Goal: Download file/media

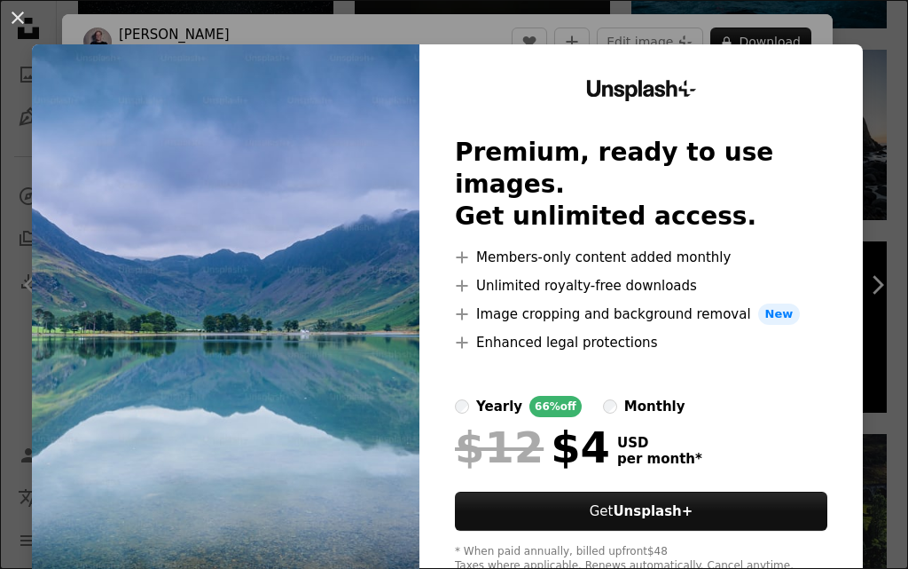
scroll to position [2572, 0]
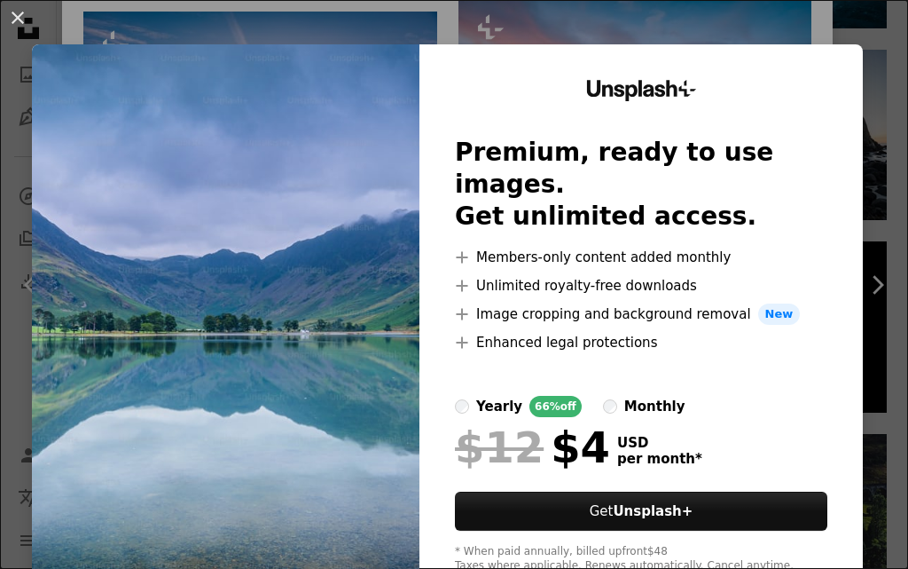
click at [380, 417] on img at bounding box center [226, 326] width 388 height 564
click at [11, 19] on button "An X shape" at bounding box center [17, 17] width 21 height 21
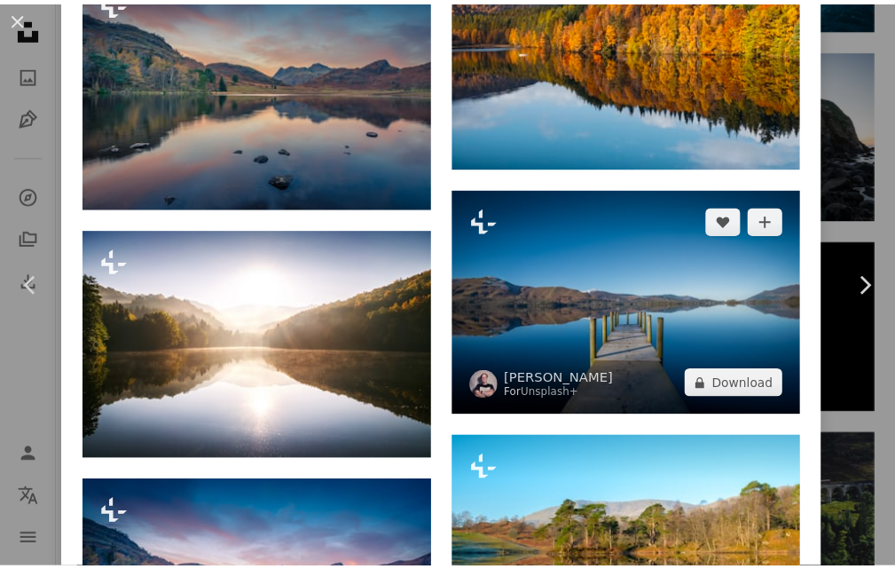
scroll to position [3193, 0]
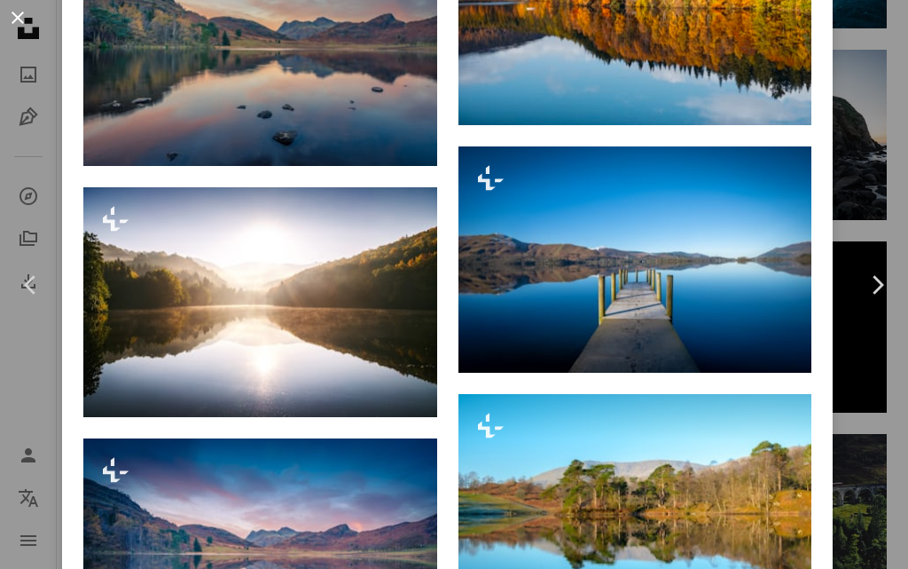
click at [13, 19] on button "An X shape" at bounding box center [17, 17] width 21 height 21
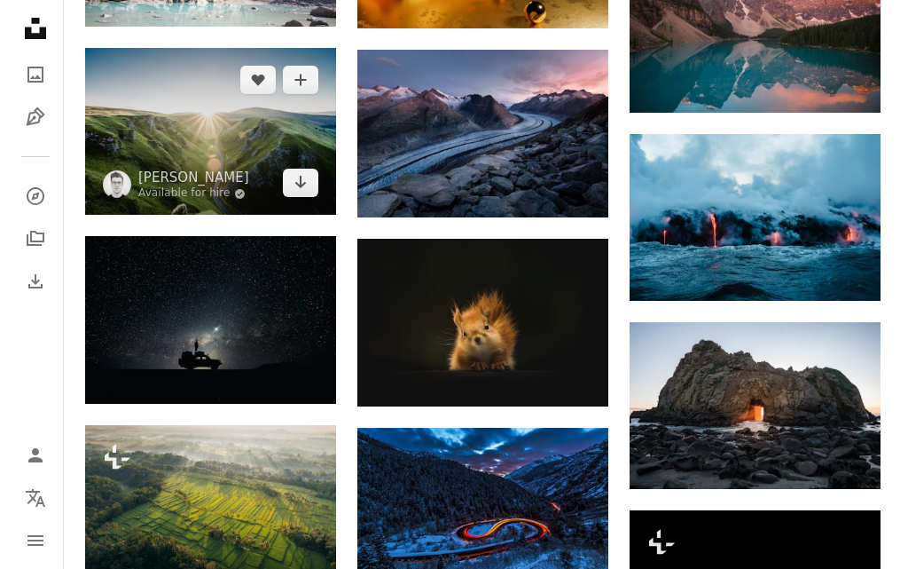
scroll to position [1500, 0]
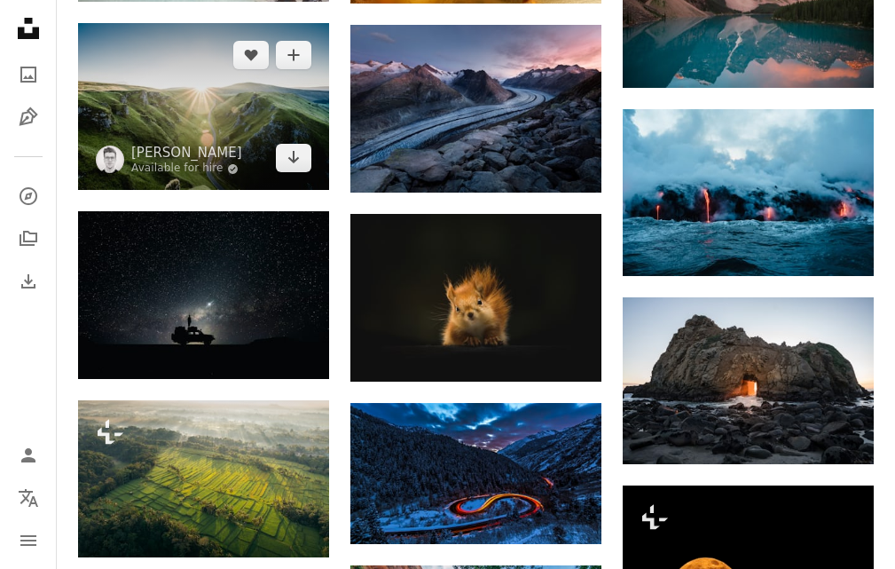
click at [205, 122] on img at bounding box center [203, 107] width 251 height 168
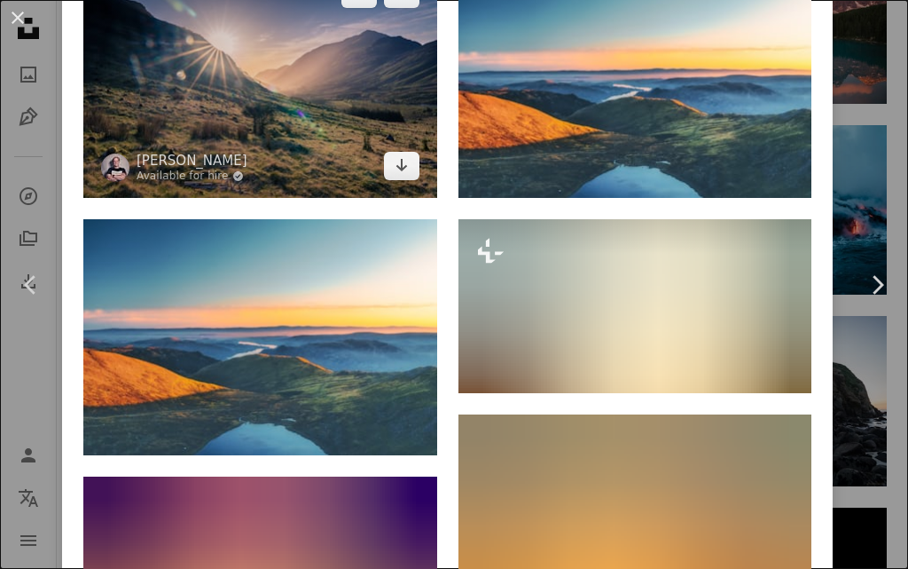
scroll to position [1242, 0]
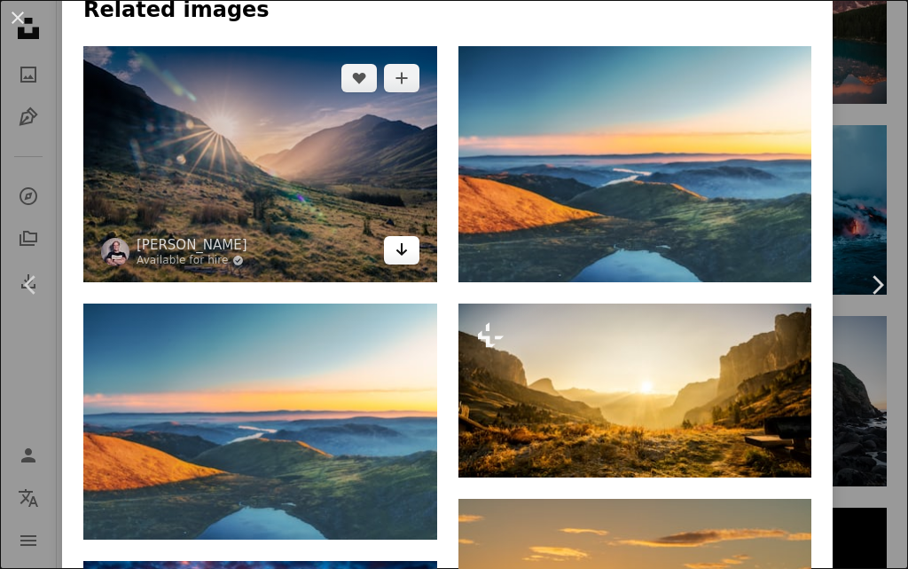
click at [396, 243] on icon "Download" at bounding box center [402, 249] width 12 height 12
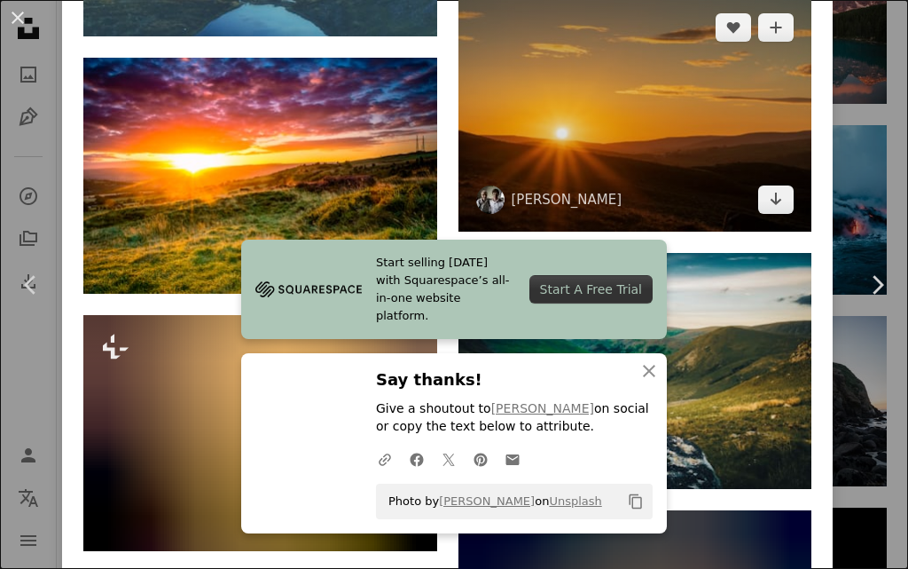
scroll to position [1774, 0]
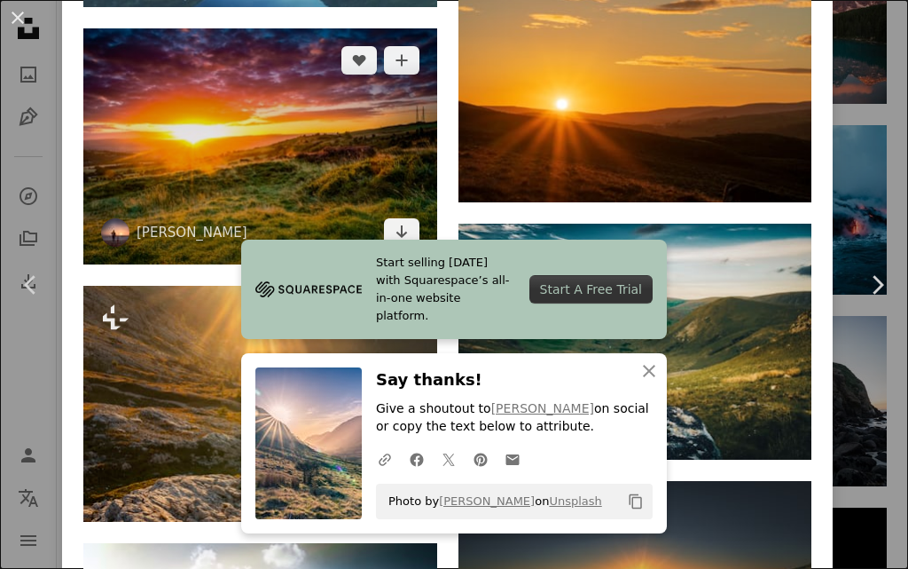
click at [307, 161] on img at bounding box center [260, 146] width 354 height 236
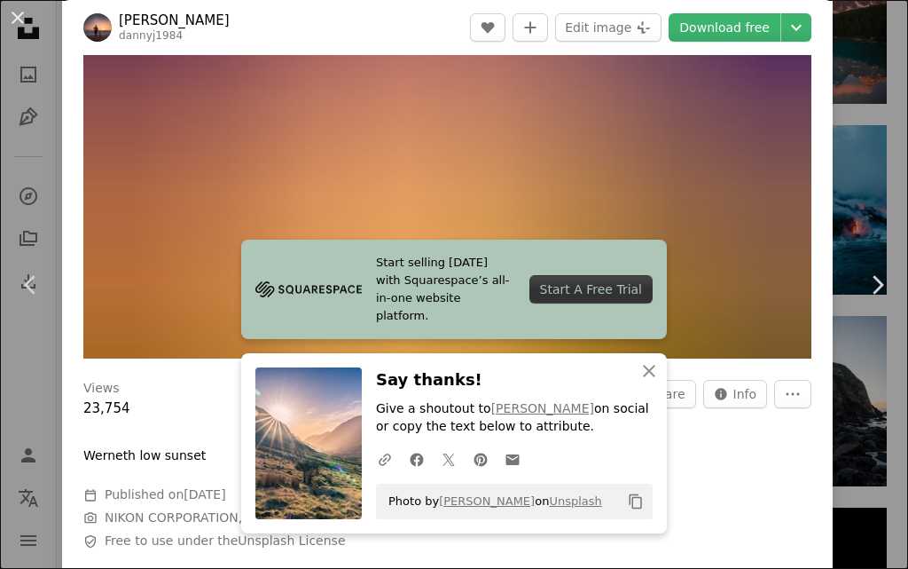
scroll to position [89, 0]
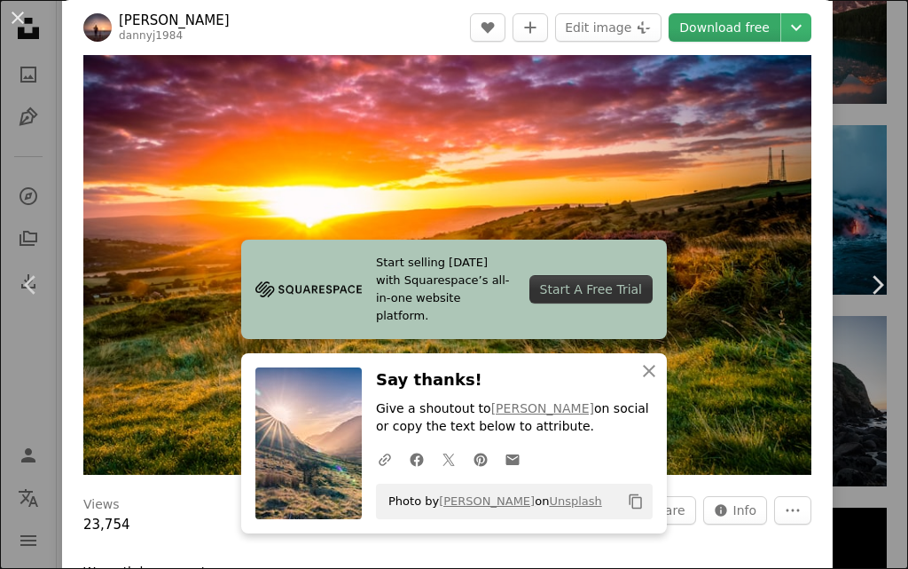
click at [733, 25] on link "Download free" at bounding box center [725, 27] width 112 height 28
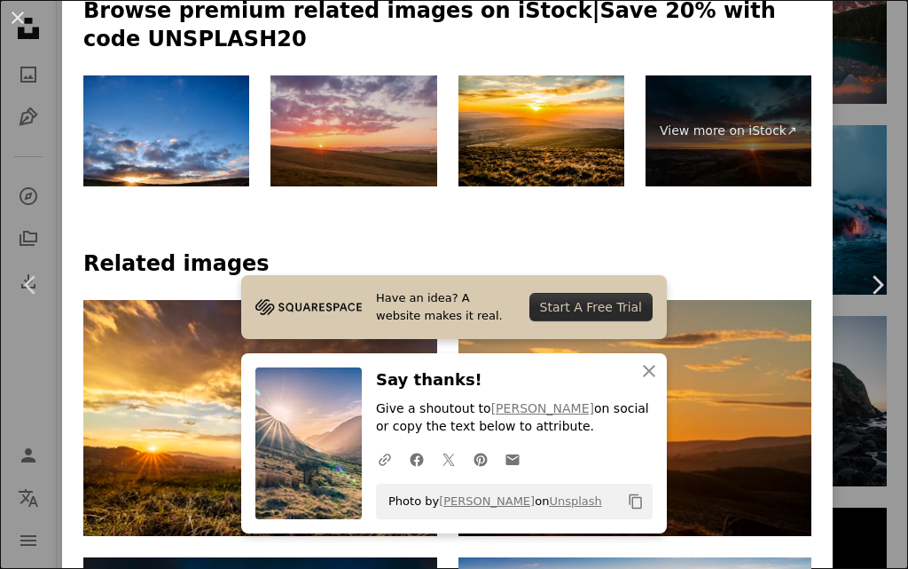
scroll to position [887, 0]
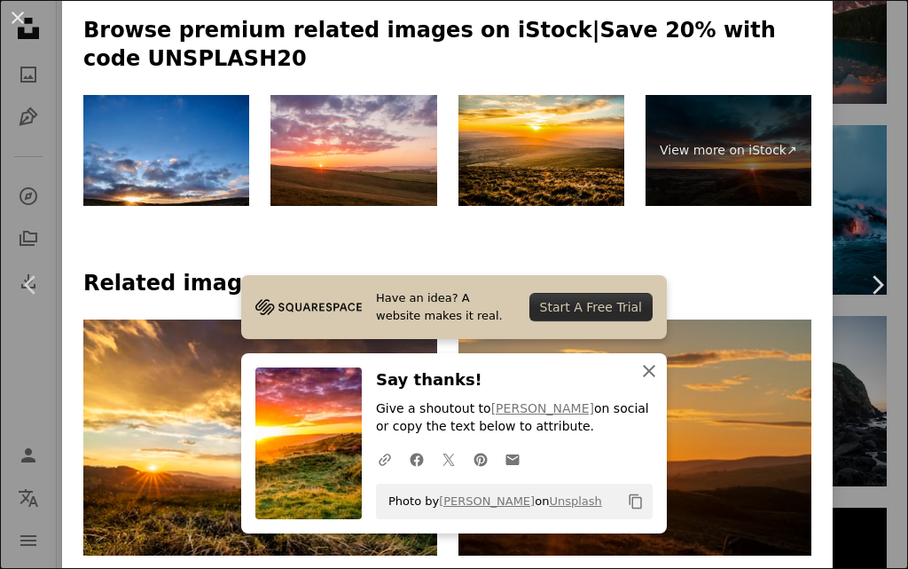
click at [649, 366] on icon "An X shape" at bounding box center [649, 370] width 21 height 21
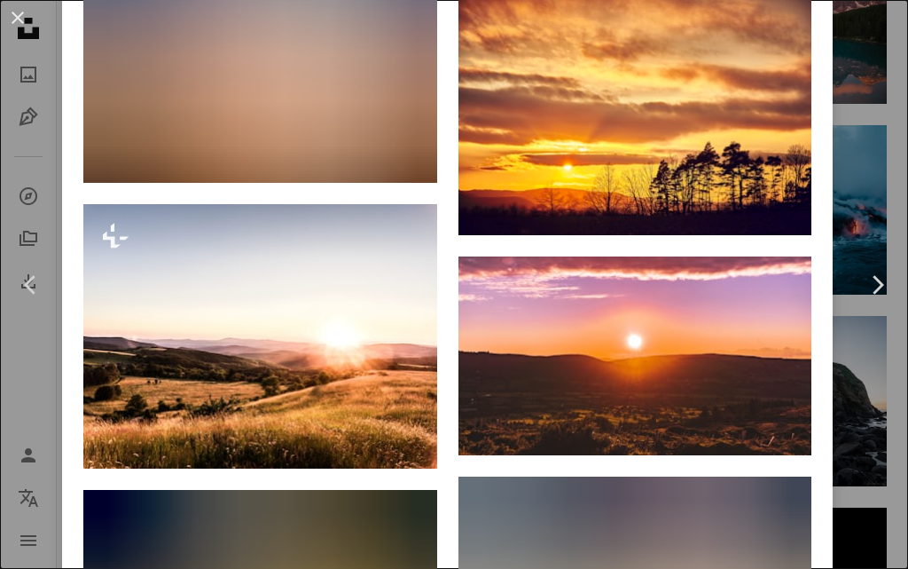
scroll to position [5056, 0]
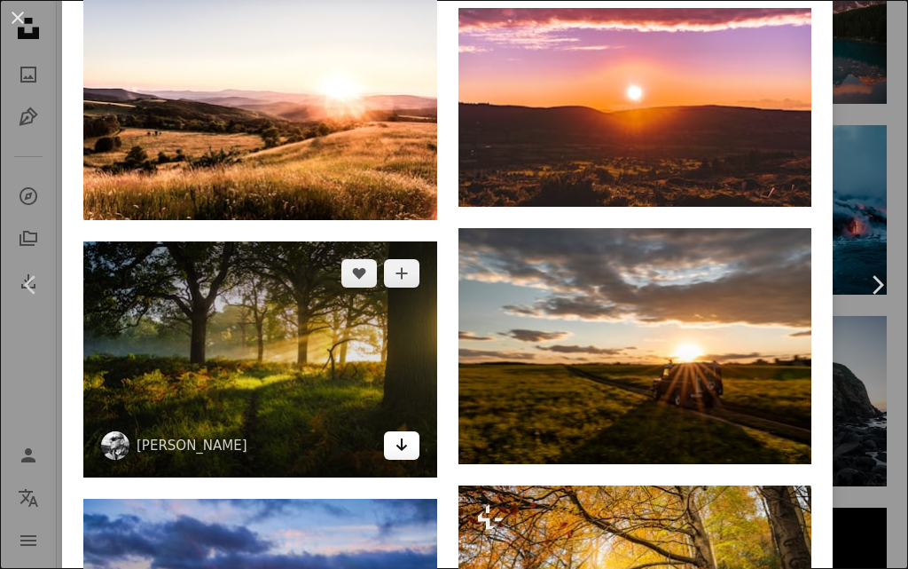
click at [396, 438] on icon "Download" at bounding box center [402, 444] width 12 height 12
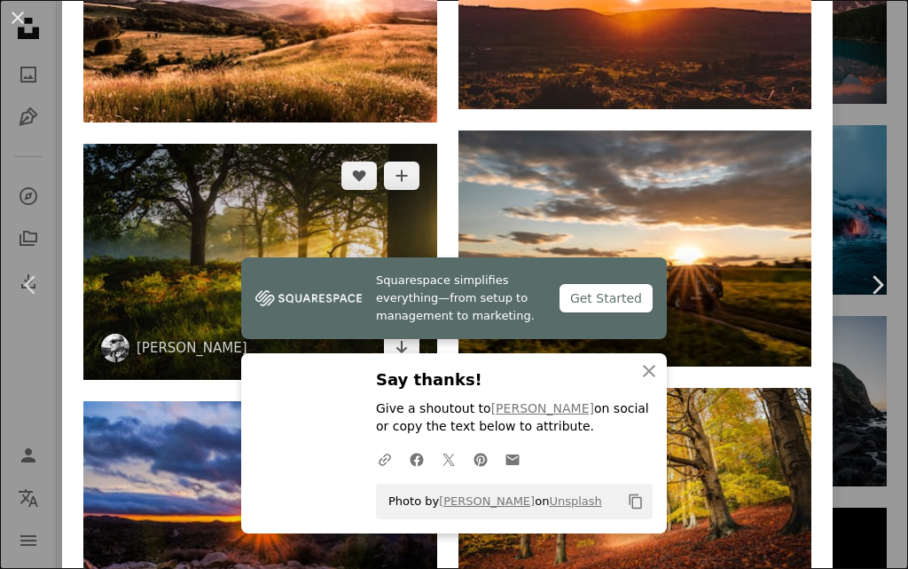
scroll to position [5499, 0]
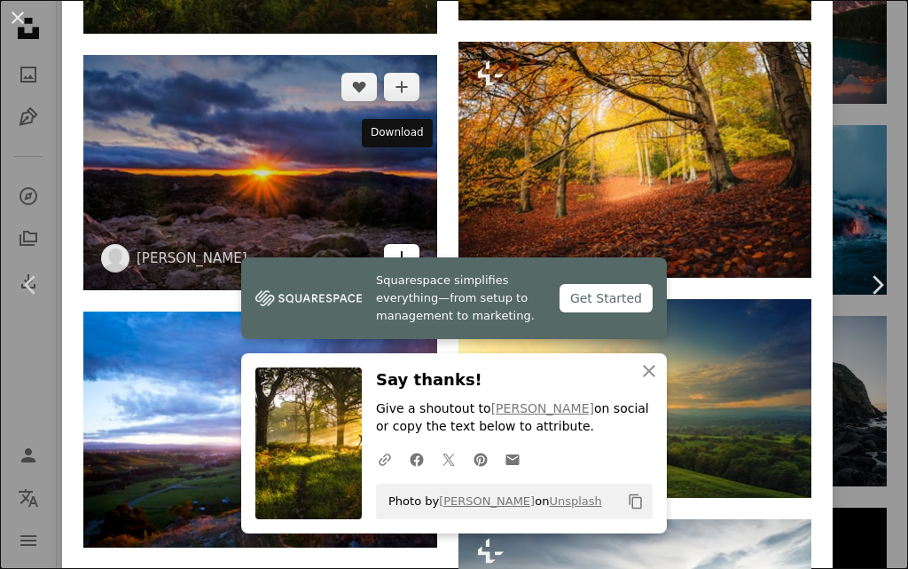
click at [397, 251] on icon "Download" at bounding box center [402, 257] width 12 height 12
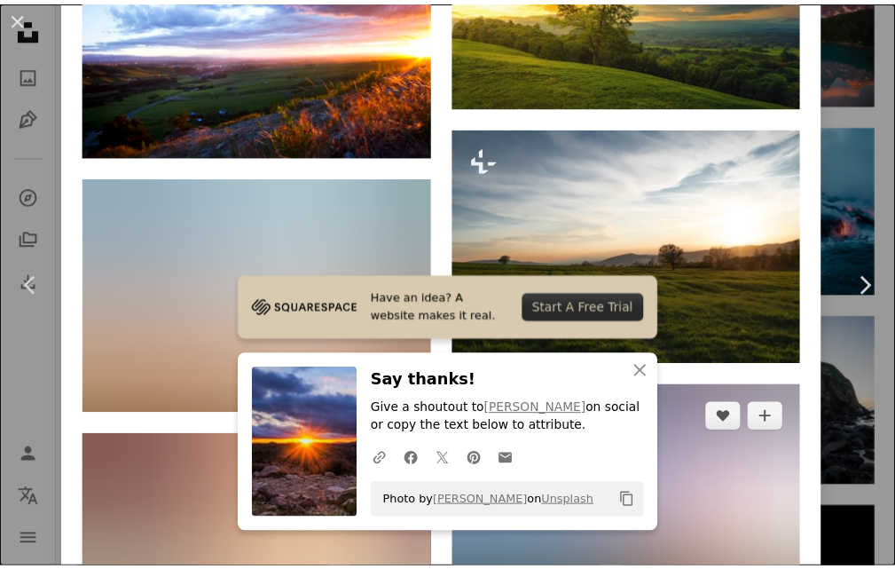
scroll to position [6120, 0]
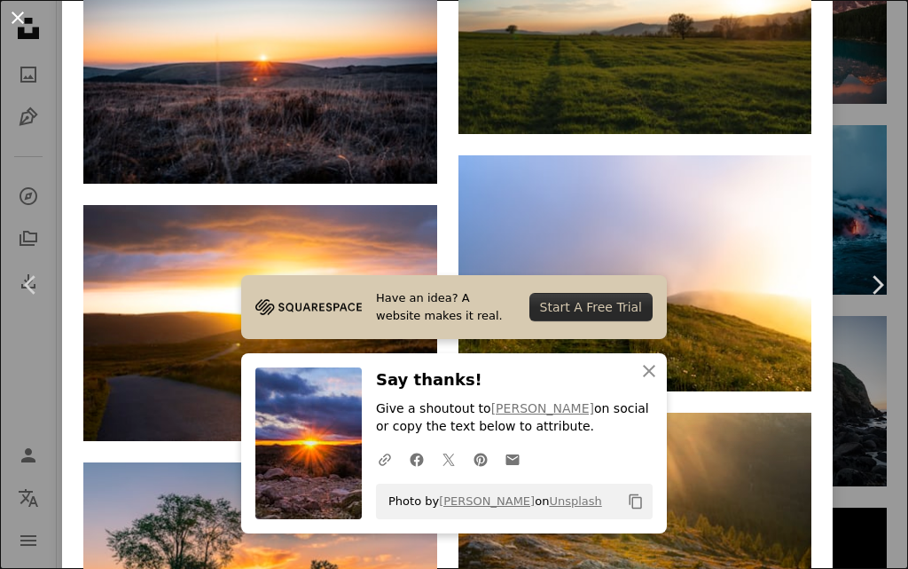
click at [13, 13] on button "An X shape" at bounding box center [17, 17] width 21 height 21
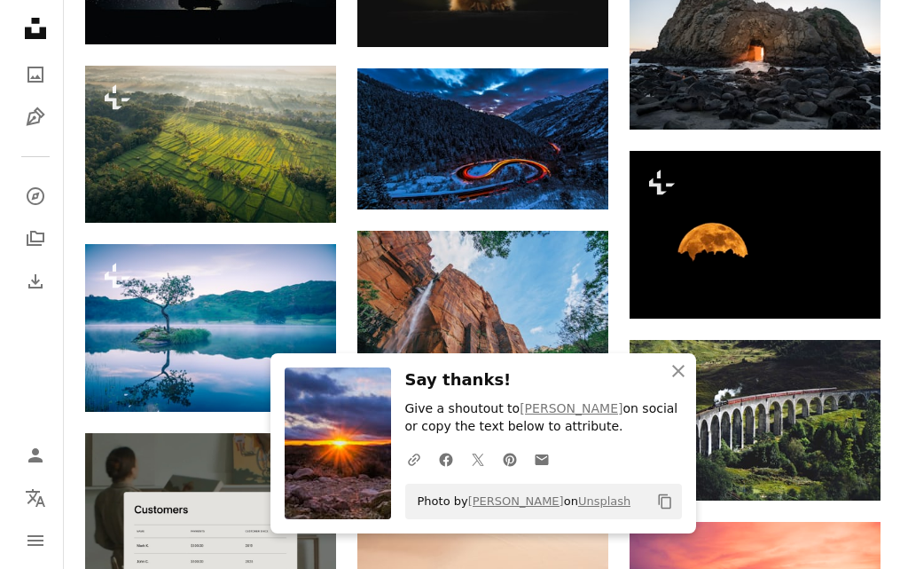
scroll to position [1855, 0]
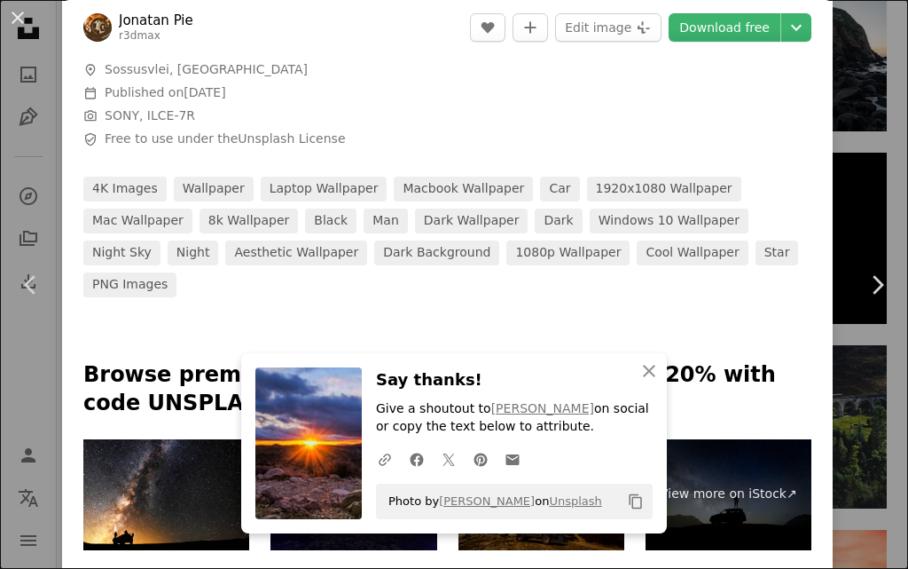
scroll to position [1064, 0]
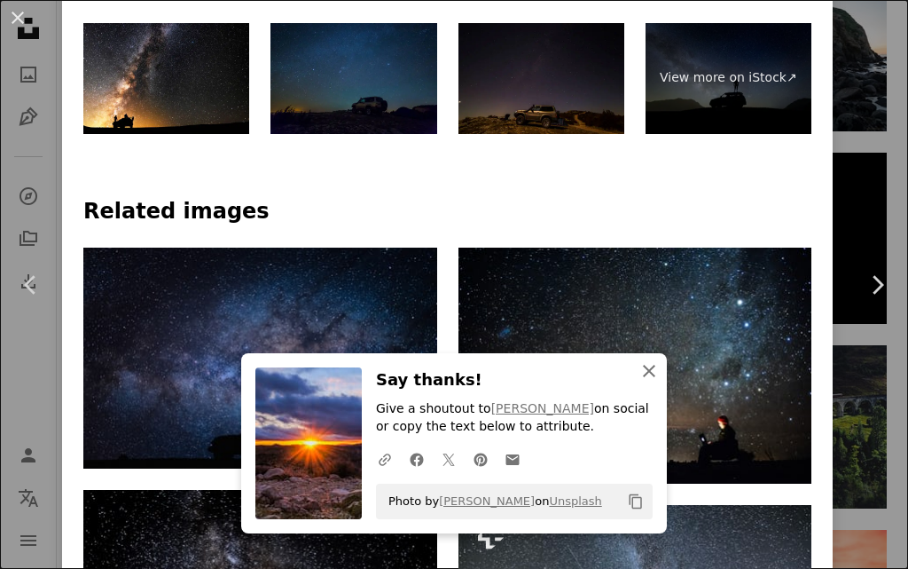
click at [643, 370] on icon "button" at bounding box center [649, 371] width 12 height 12
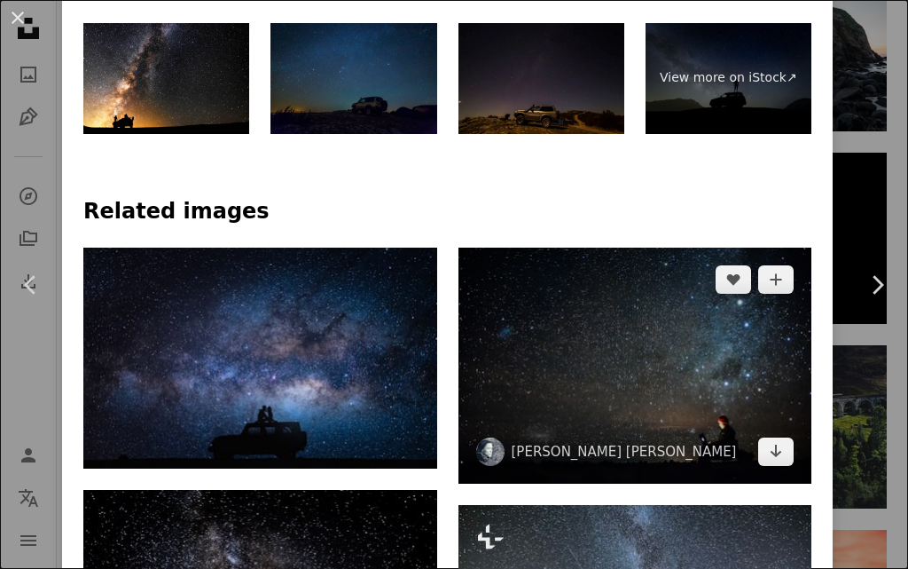
click at [641, 378] on icon "An X shape" at bounding box center [649, 388] width 21 height 21
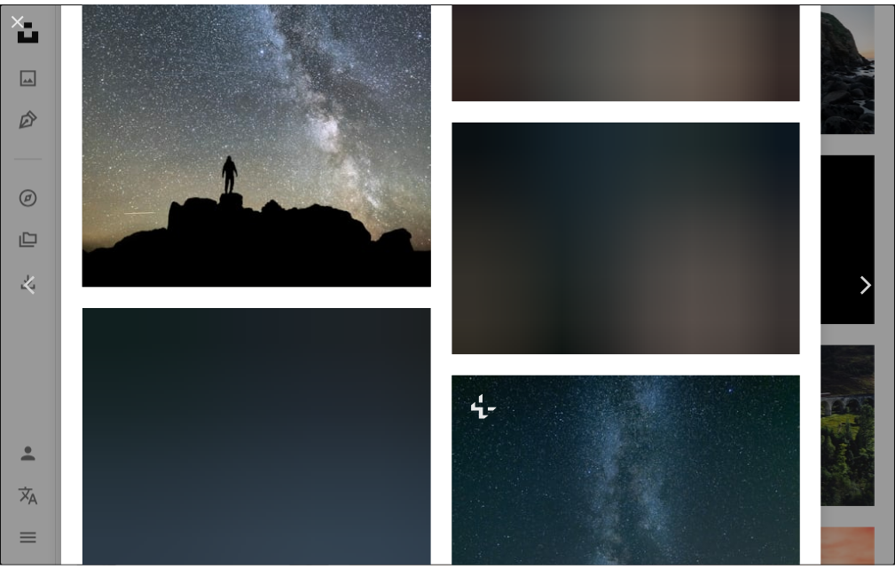
scroll to position [6564, 0]
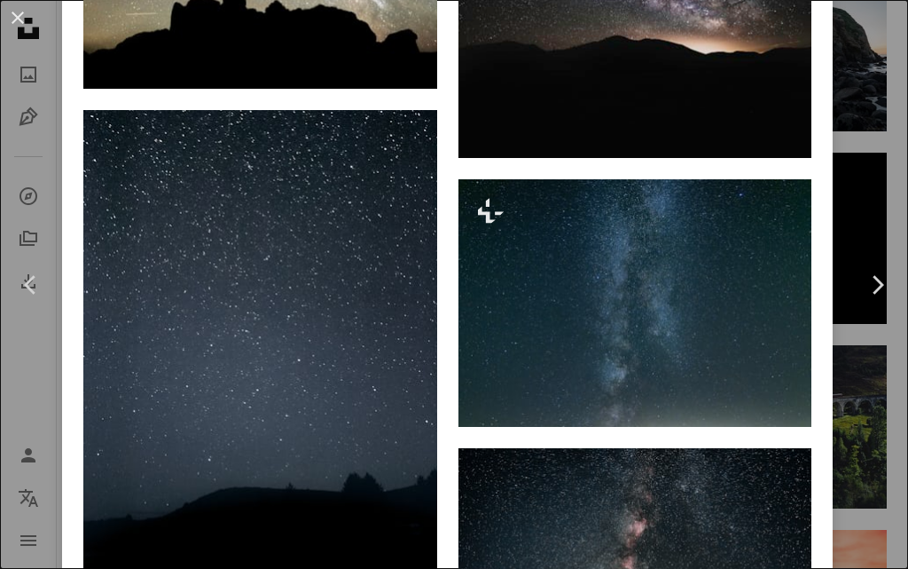
click at [12, 22] on button "An X shape" at bounding box center [17, 17] width 21 height 21
click at [12, 22] on icon "Unsplash logo Unsplash Home" at bounding box center [28, 28] width 35 height 35
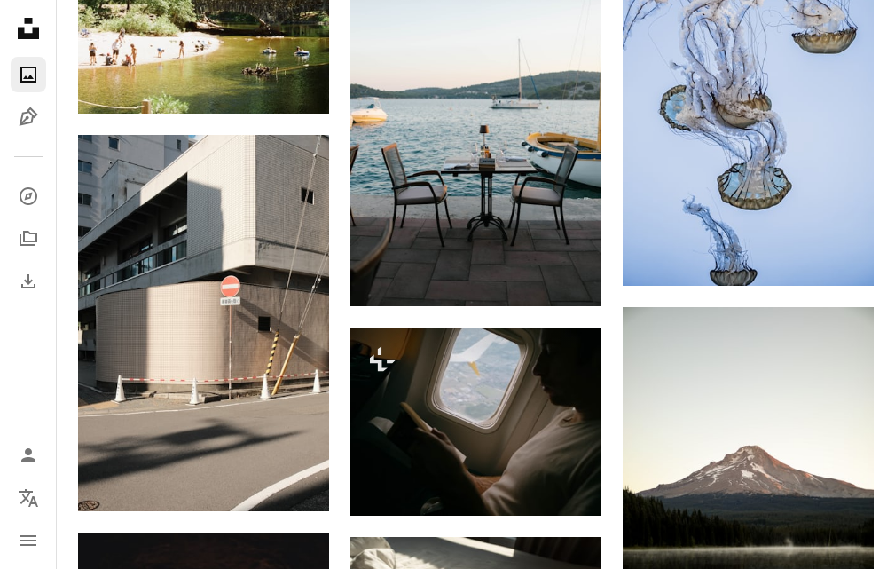
click at [27, 40] on icon "Unsplash logo Unsplash Home" at bounding box center [28, 28] width 35 height 35
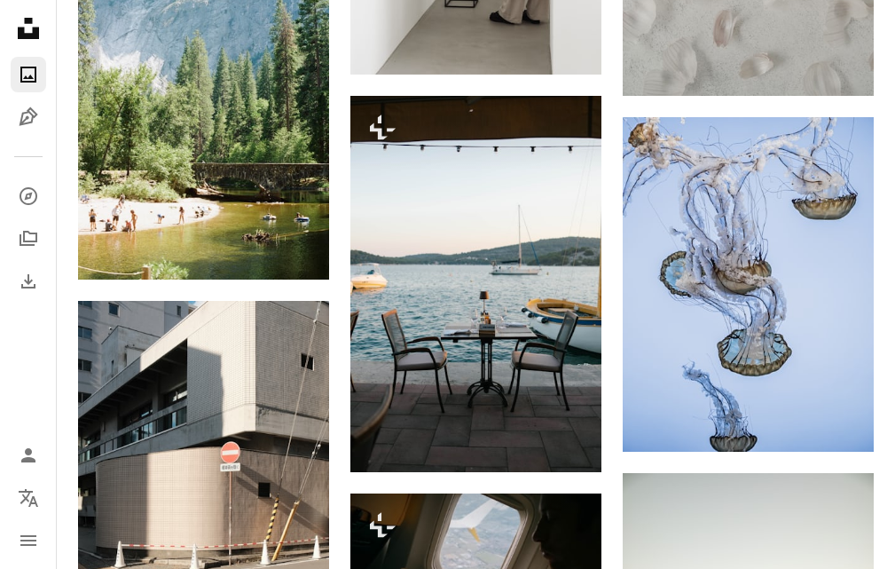
click at [27, 40] on icon "Unsplash logo Unsplash Home" at bounding box center [28, 28] width 35 height 35
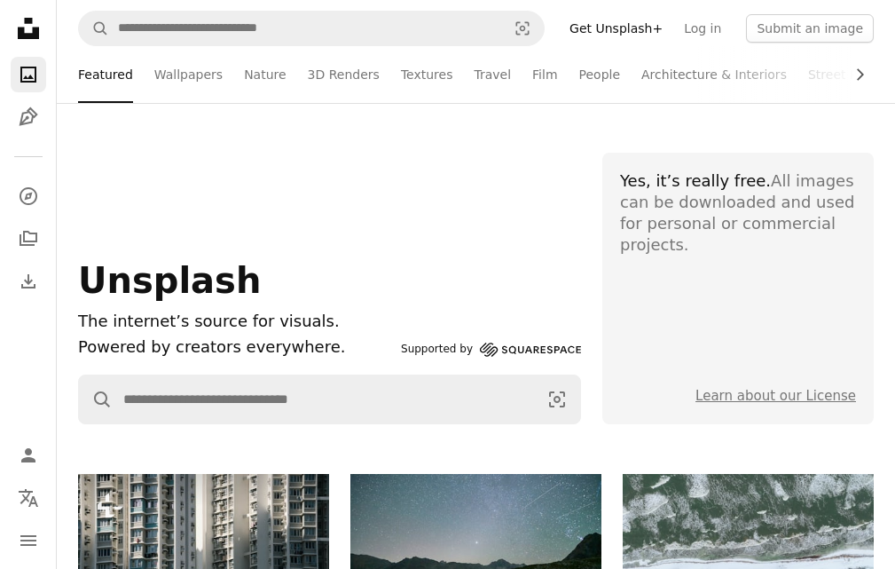
click at [31, 22] on icon at bounding box center [28, 28] width 21 height 21
click at [32, 21] on icon at bounding box center [28, 28] width 21 height 21
click at [33, 21] on icon "Unsplash logo Unsplash Home" at bounding box center [28, 28] width 35 height 35
click at [23, 73] on icon "A photo" at bounding box center [28, 74] width 21 height 21
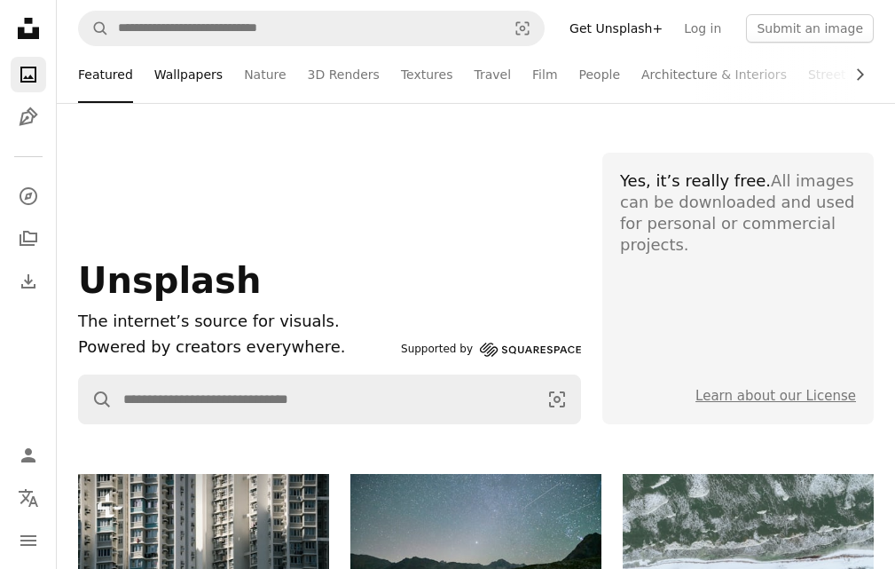
click at [161, 81] on link "Wallpapers" at bounding box center [188, 74] width 68 height 57
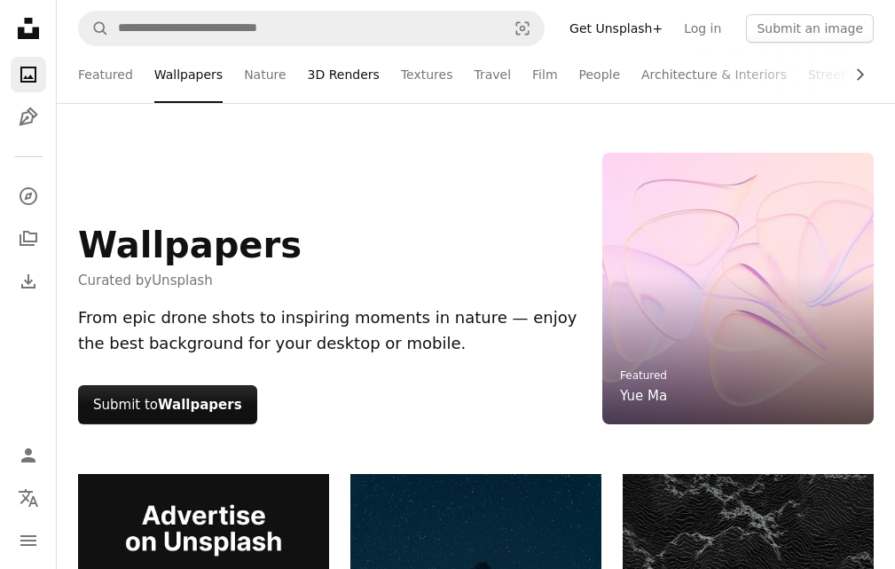
click at [308, 73] on link "3D Renders" at bounding box center [344, 74] width 72 height 57
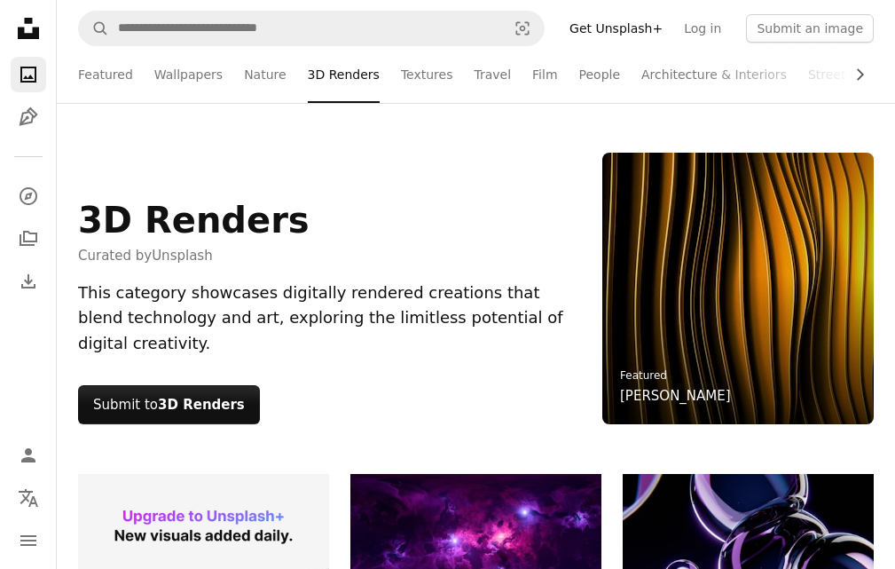
click at [527, 74] on ul "Featured Wallpapers Nature 3D Renders Textures Travel Film People Architecture …" at bounding box center [513, 74] width 719 height 57
click at [532, 76] on link "Film" at bounding box center [544, 74] width 25 height 57
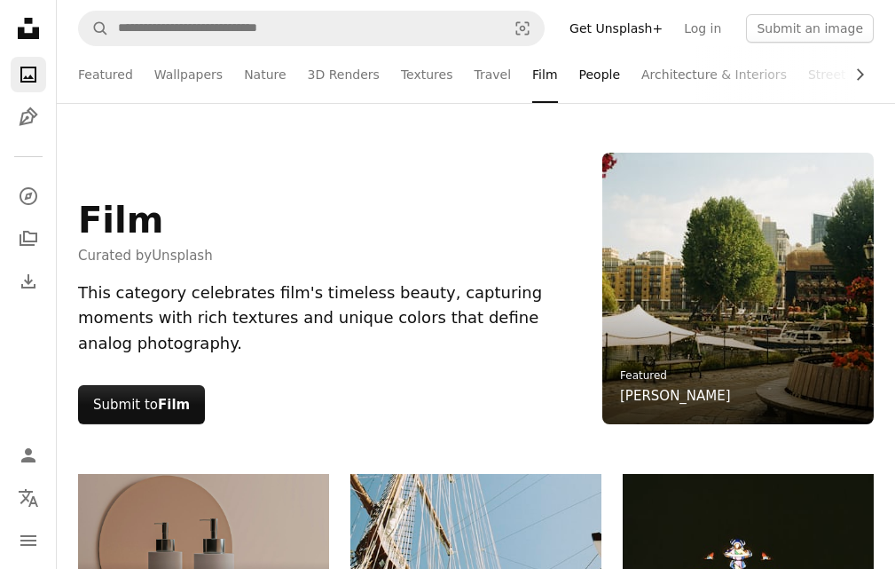
click at [579, 76] on link "People" at bounding box center [600, 74] width 42 height 57
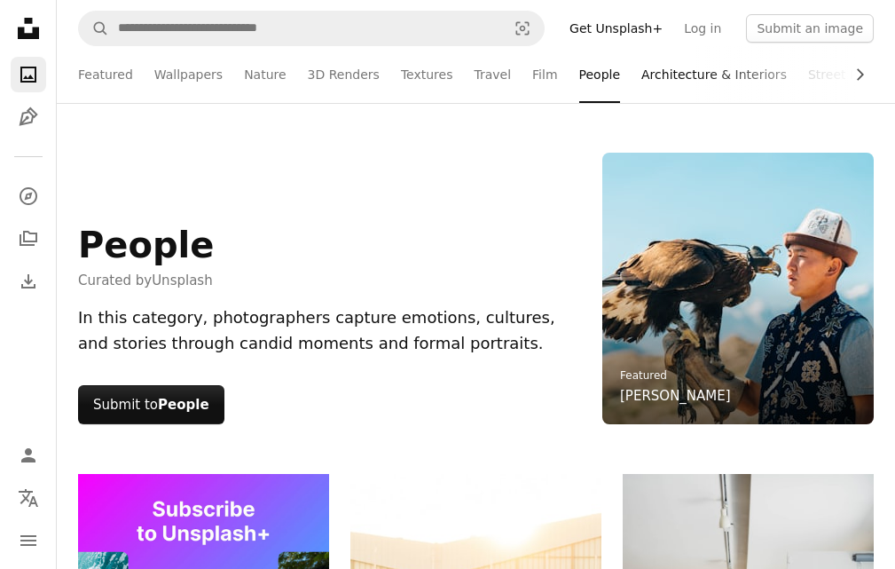
click at [675, 69] on link "Architecture & Interiors" at bounding box center [713, 74] width 145 height 57
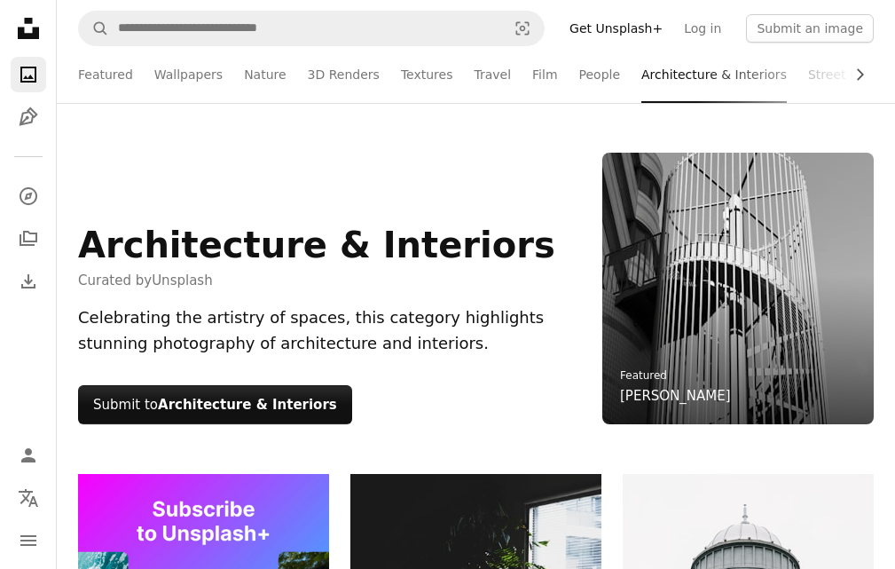
click at [808, 75] on link "Street Photography" at bounding box center [868, 74] width 121 height 57
click at [808, 75] on li "Street Photography" at bounding box center [868, 74] width 121 height 57
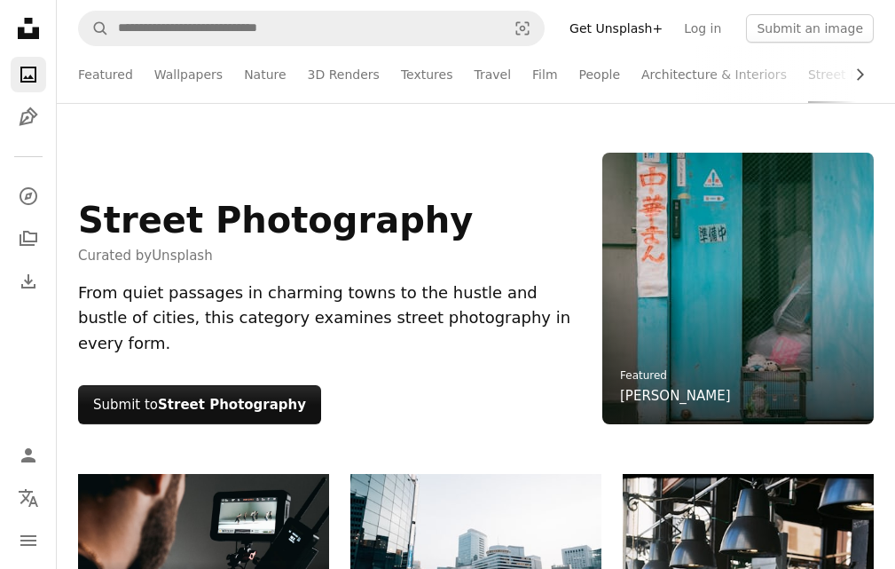
click at [808, 79] on li "Street Photography" at bounding box center [868, 74] width 121 height 57
click at [808, 72] on li "Street Photography" at bounding box center [868, 74] width 121 height 57
click at [864, 75] on icon "button" at bounding box center [860, 74] width 7 height 12
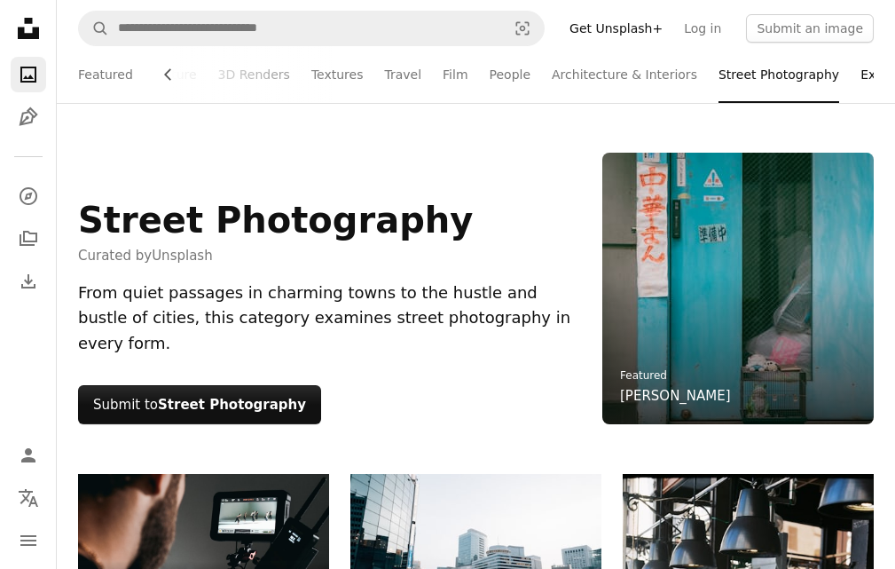
click at [860, 73] on link "Experimental" at bounding box center [901, 74] width 82 height 57
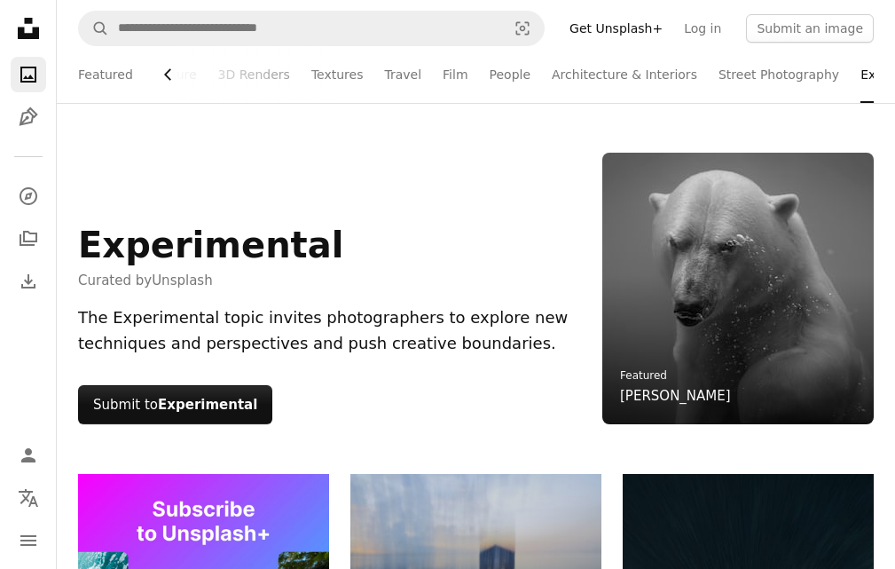
click at [164, 74] on icon "button" at bounding box center [167, 74] width 7 height 12
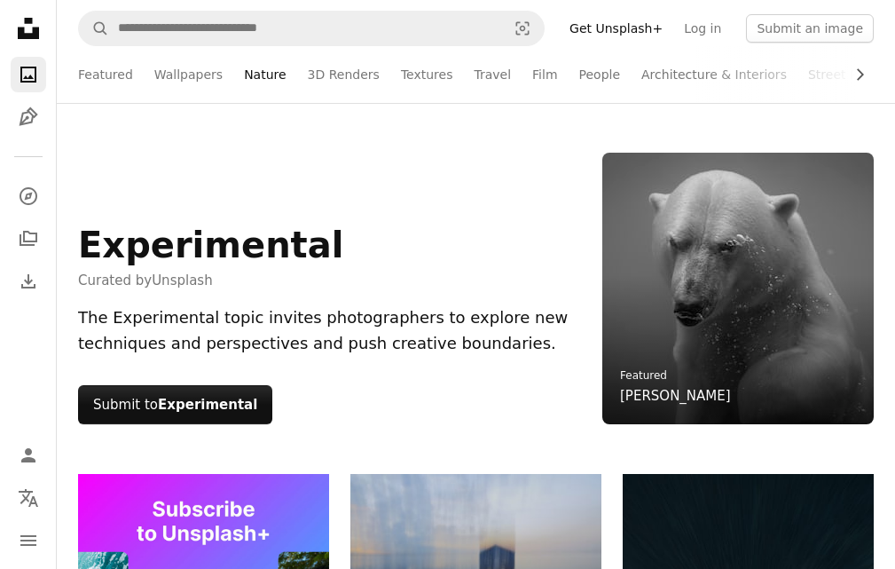
click at [247, 72] on link "Nature" at bounding box center [265, 74] width 42 height 57
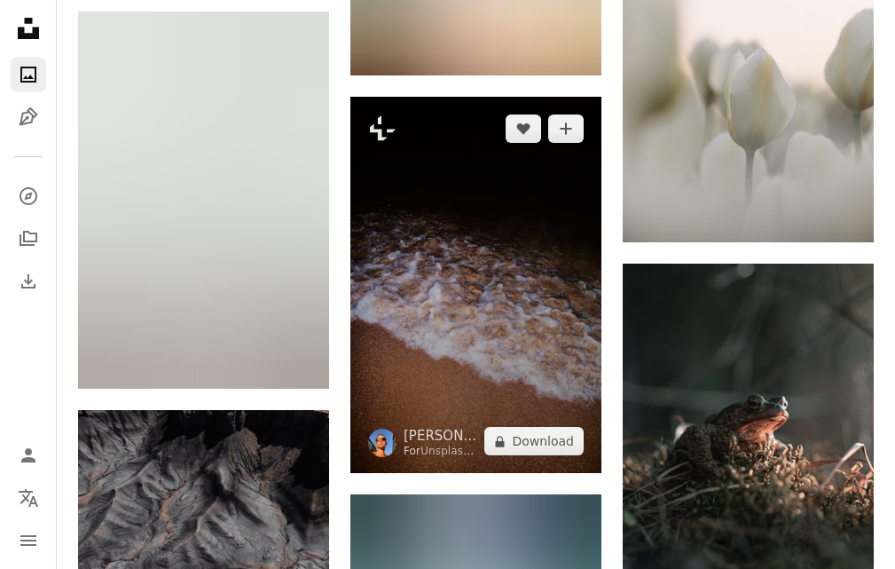
scroll to position [17474, 0]
